Goal: Transaction & Acquisition: Purchase product/service

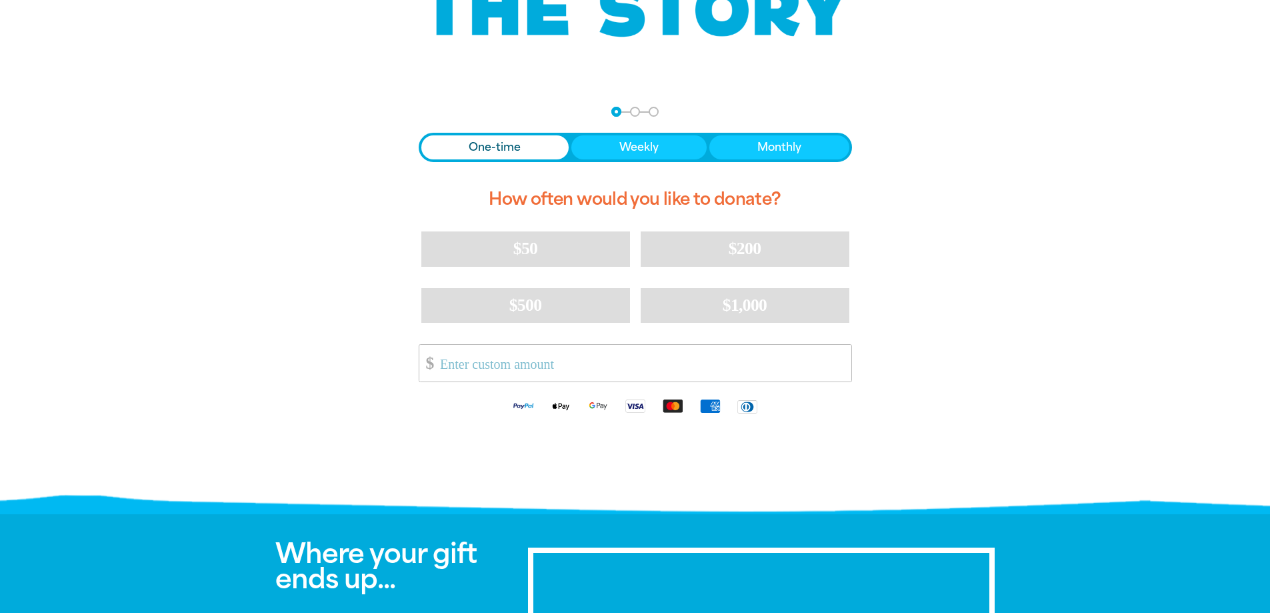
click at [1251, 138] on div at bounding box center [635, 298] width 1270 height 417
click at [490, 367] on input "Other Amount" at bounding box center [641, 363] width 420 height 37
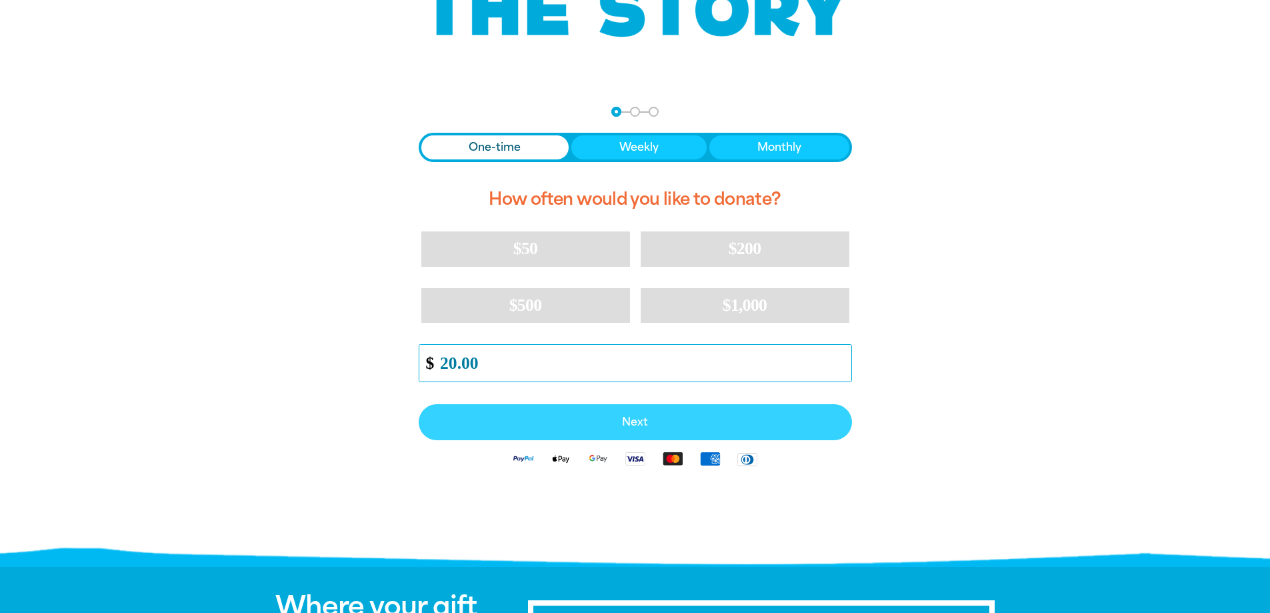
type input "20.00"
click at [649, 415] on button "Next" at bounding box center [635, 422] width 433 height 36
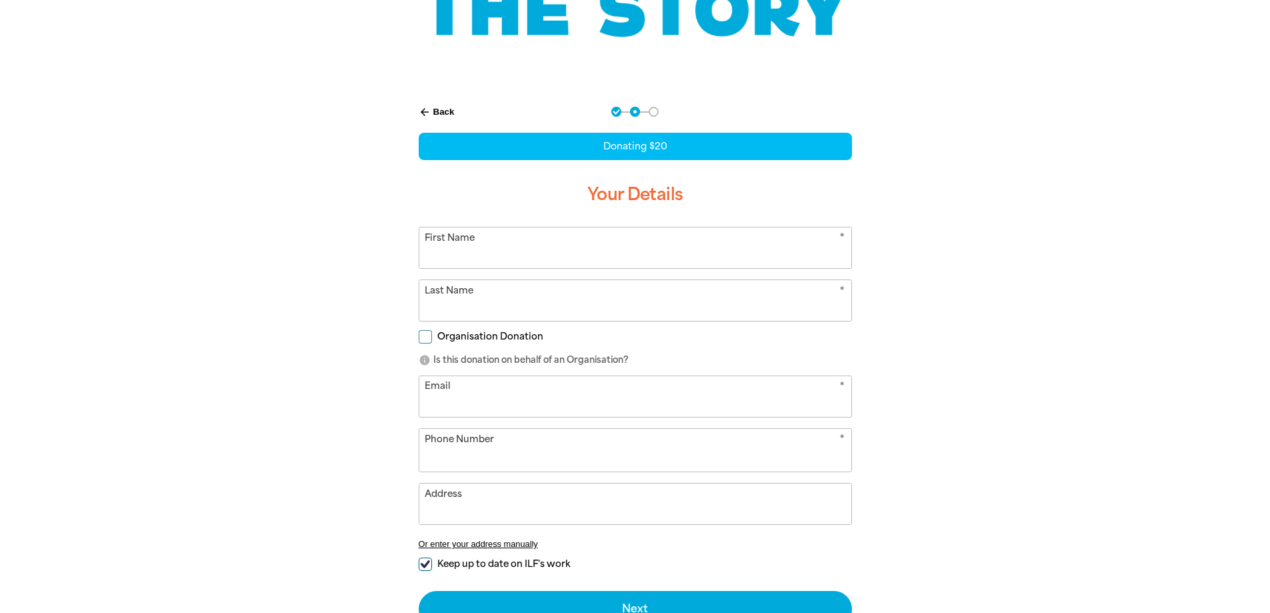
select select "AU"
click at [1093, 232] on div at bounding box center [635, 400] width 1270 height 620
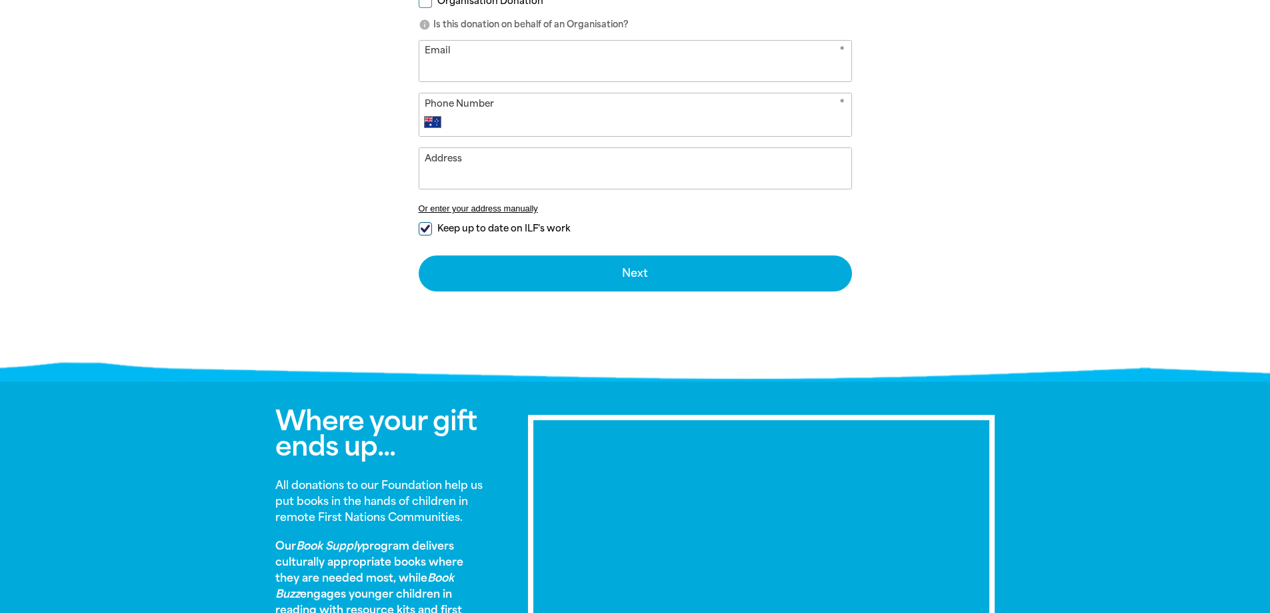
scroll to position [800, 0]
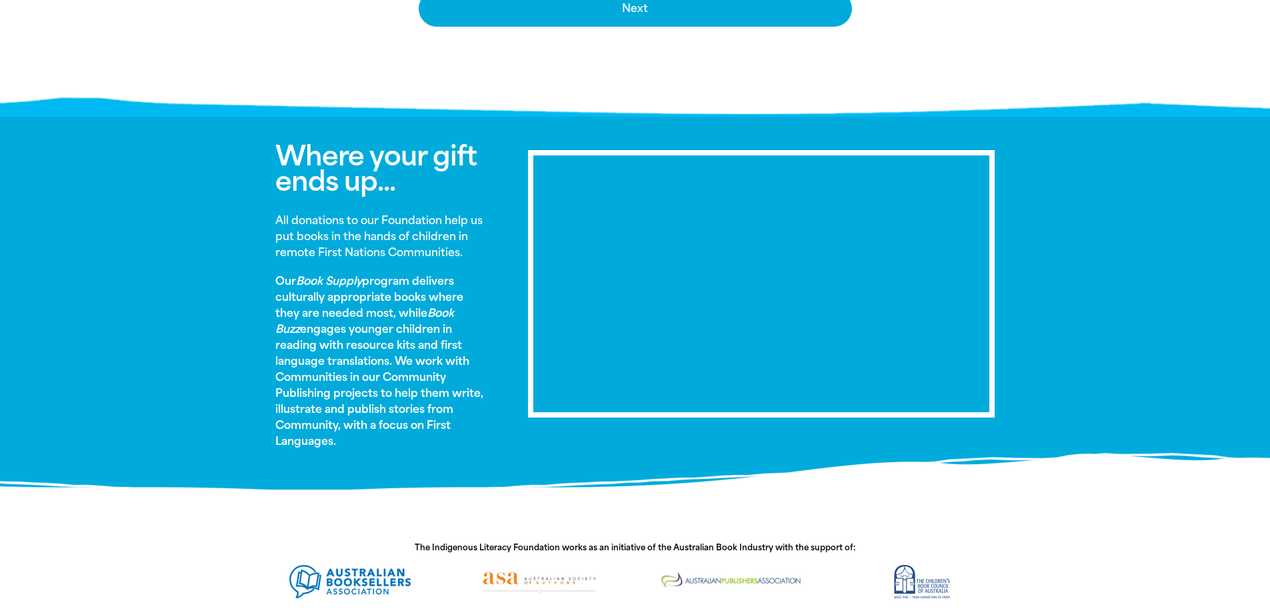
click at [78, 501] on section at bounding box center [635, 502] width 1270 height 27
click at [317, 260] on p "All donations to our Foundation help us put books in the hands of children in r…" at bounding box center [381, 237] width 213 height 48
drag, startPoint x: 335, startPoint y: 441, endPoint x: 287, endPoint y: 147, distance: 298.6
click at [287, 147] on div "Where your gift ends up... All donations to our Foundation help us put books in…" at bounding box center [381, 302] width 253 height 319
click at [309, 166] on span "Where your gift ends up..." at bounding box center [375, 168] width 201 height 57
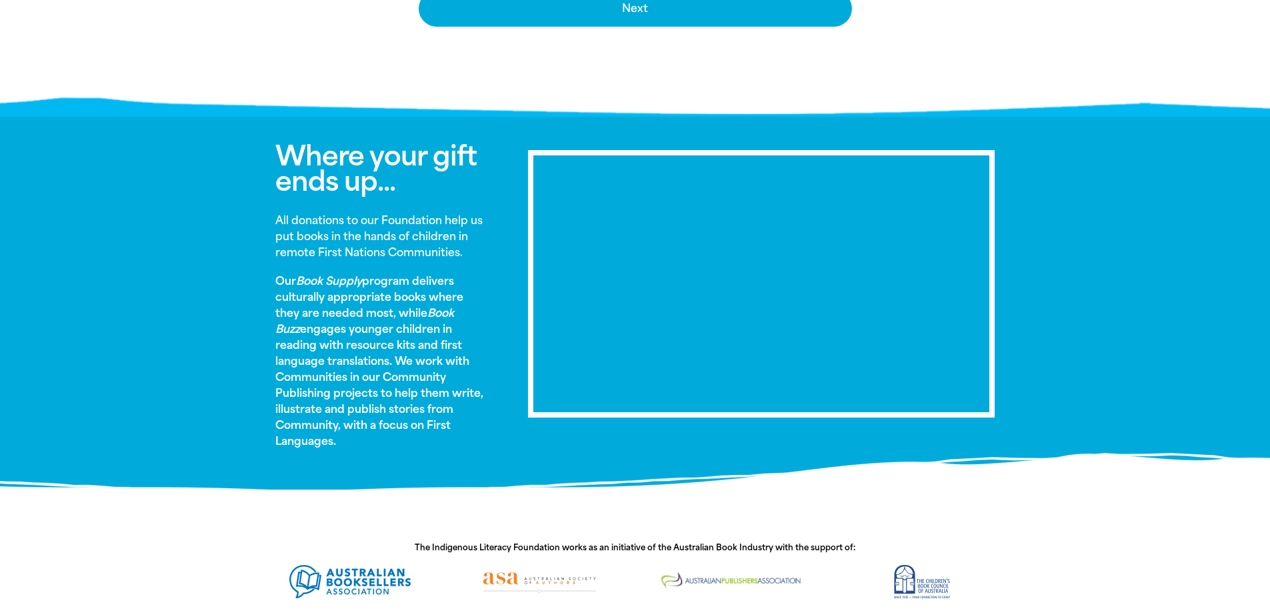
click at [429, 325] on p "Our Book Supply program delivers culturally appropriate books where they are ne…" at bounding box center [381, 361] width 213 height 176
drag, startPoint x: 337, startPoint y: 446, endPoint x: 298, endPoint y: 148, distance: 300.5
click at [298, 148] on div "Where your gift ends up... All donations to our Foundation help us put books in…" at bounding box center [381, 302] width 253 height 319
click at [243, 182] on div "Where your gift ends up... All donations to our Foundation help us put books in…" at bounding box center [635, 303] width 800 height 372
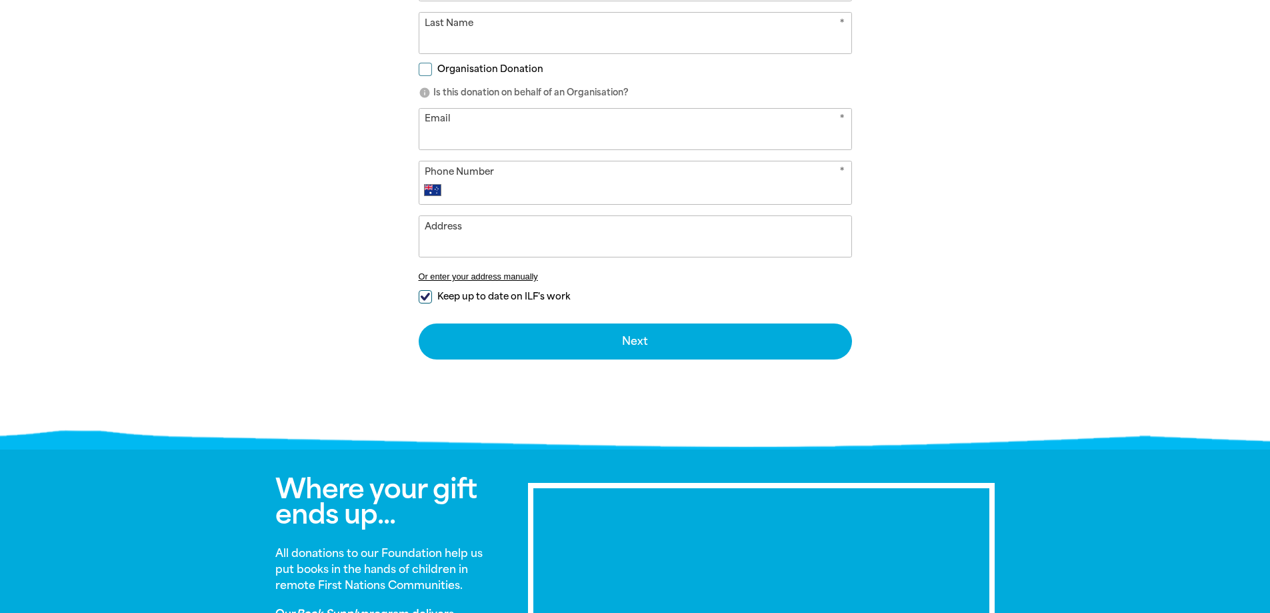
scroll to position [467, 0]
